Goal: Find specific page/section: Find specific page/section

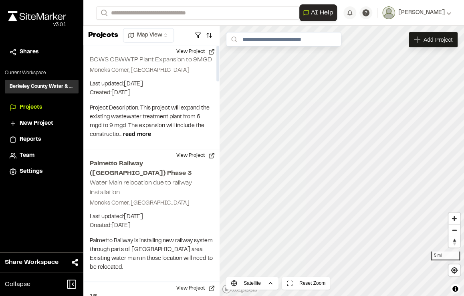
scroll to position [1499, 0]
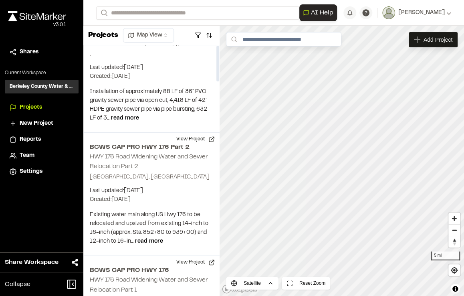
click at [219, 290] on div at bounding box center [217, 170] width 4 height 250
click at [219, 290] on div at bounding box center [217, 278] width 3 height 36
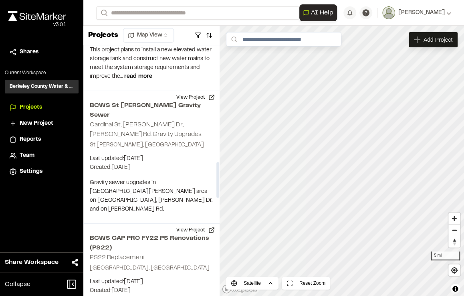
click at [219, 179] on div at bounding box center [217, 170] width 4 height 250
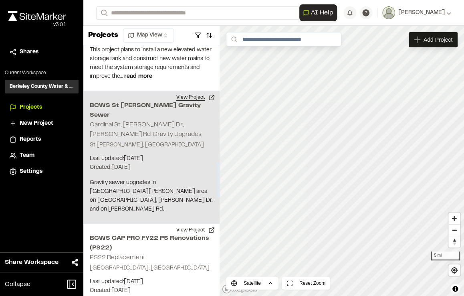
click at [184, 91] on button "View Project" at bounding box center [195, 97] width 48 height 13
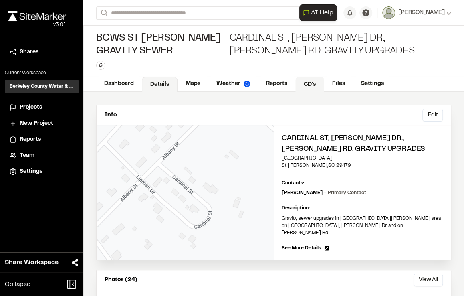
click at [312, 84] on link "CD's" at bounding box center [309, 84] width 29 height 15
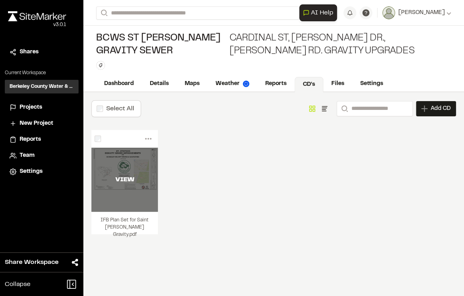
click at [141, 177] on div "VIEW" at bounding box center [124, 180] width 66 height 10
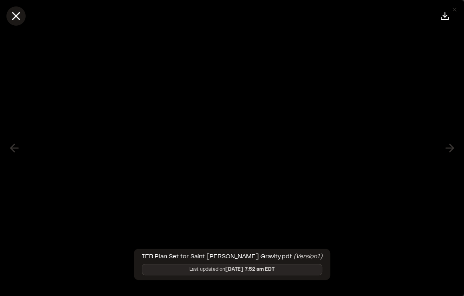
click at [17, 14] on line at bounding box center [16, 16] width 7 height 7
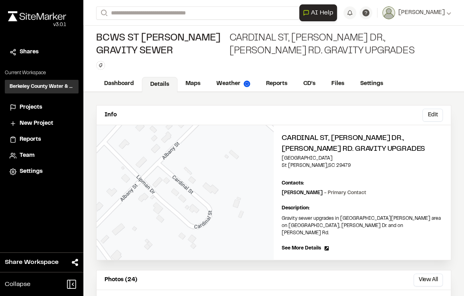
click at [32, 105] on span "Projects" at bounding box center [31, 107] width 22 height 9
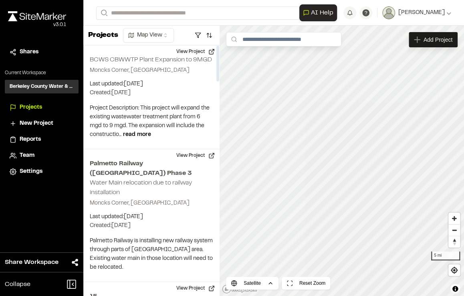
scroll to position [581, 0]
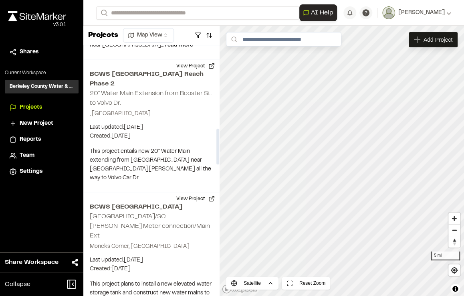
click at [219, 146] on div at bounding box center [217, 170] width 4 height 250
click at [219, 146] on div at bounding box center [217, 147] width 3 height 36
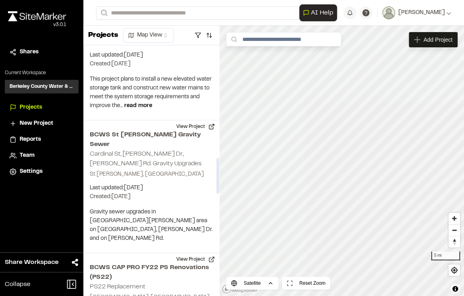
click at [218, 175] on div at bounding box center [217, 170] width 4 height 250
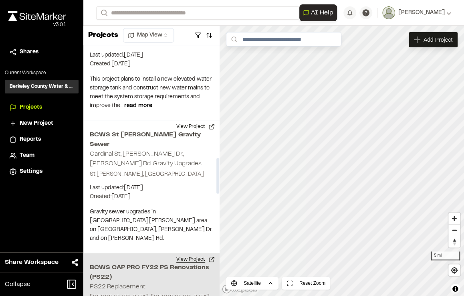
click at [185, 253] on button "View Project" at bounding box center [195, 259] width 48 height 13
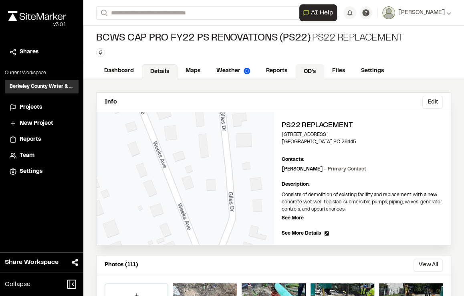
click at [310, 71] on link "CD's" at bounding box center [309, 71] width 29 height 15
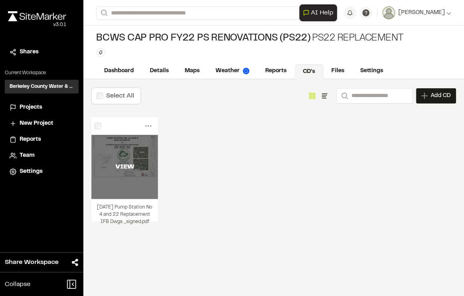
click at [138, 157] on div "VIEW" at bounding box center [124, 167] width 66 height 64
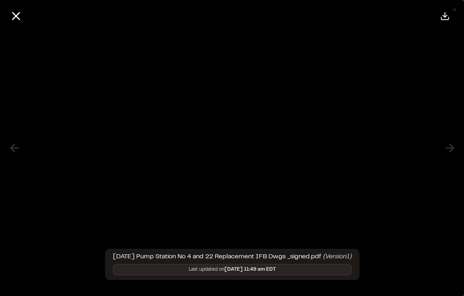
click at [454, 56] on iframe at bounding box center [232, 148] width 464 height 296
